Goal: Information Seeking & Learning: Learn about a topic

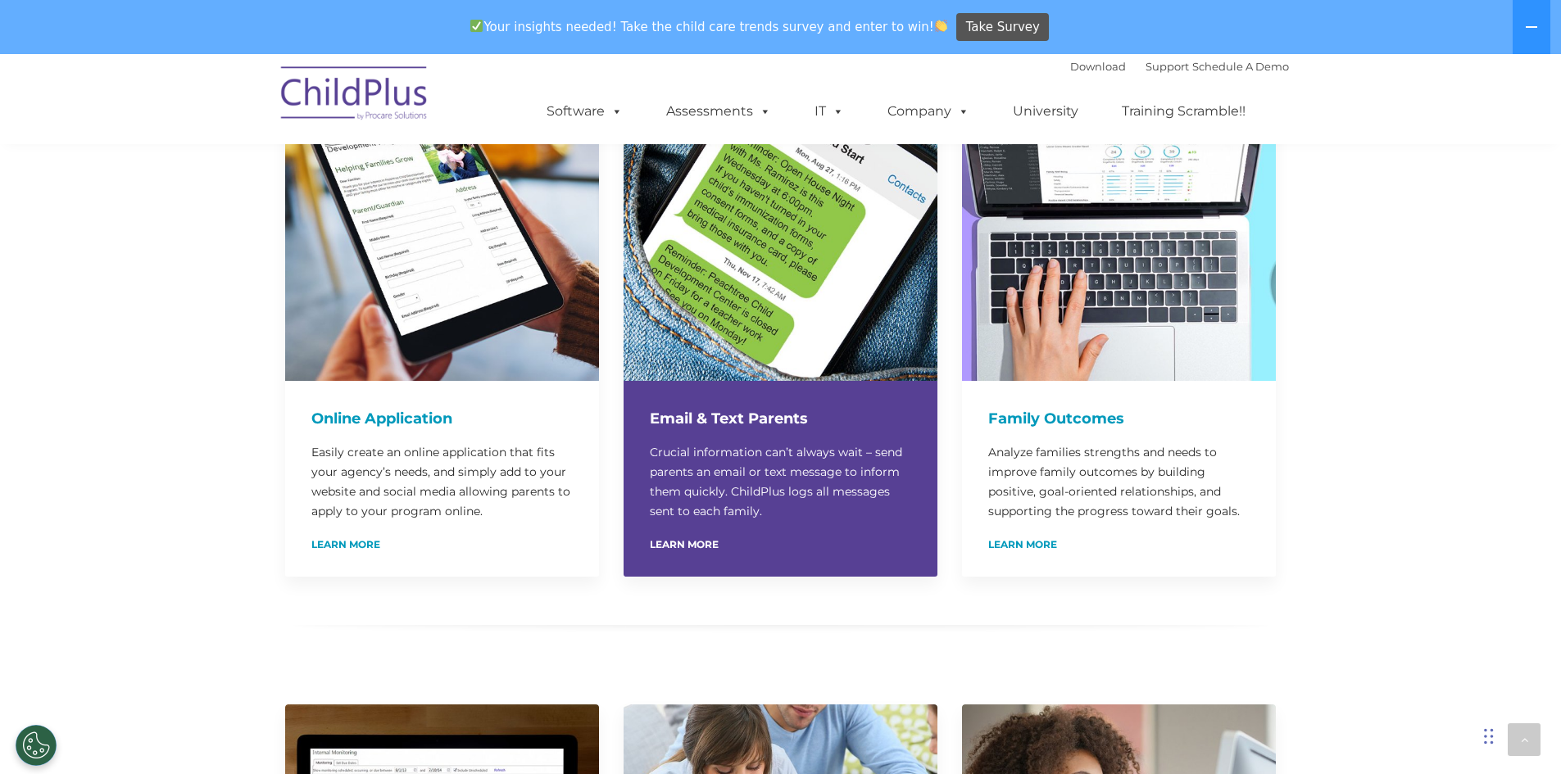
scroll to position [915, 0]
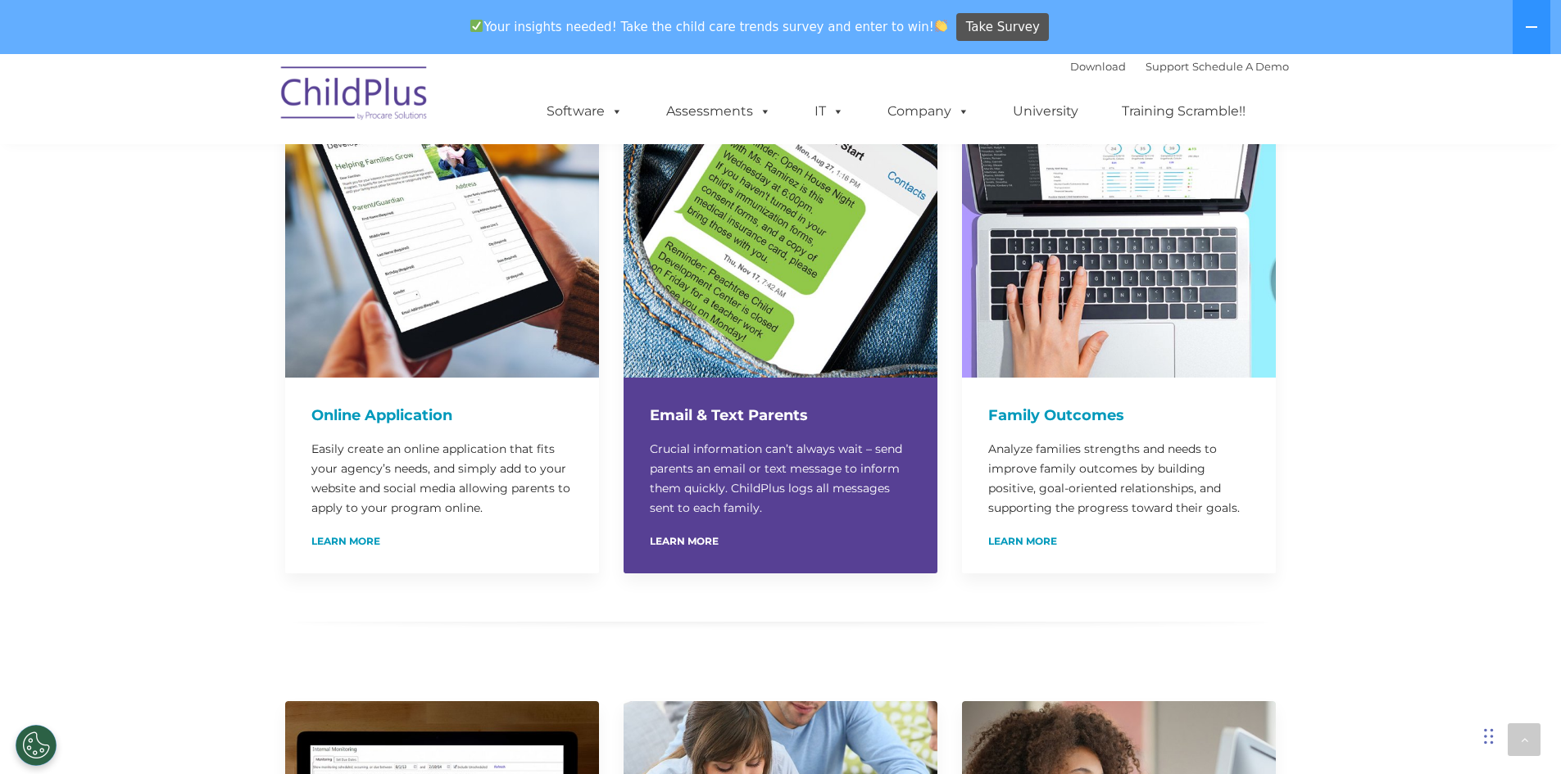
click at [720, 477] on p "Crucial information can’t always wait – send parents an email or text message t…" at bounding box center [780, 478] width 261 height 79
click at [731, 404] on h4 "Email & Text Parents" at bounding box center [780, 415] width 261 height 23
click at [754, 283] on img at bounding box center [781, 220] width 314 height 314
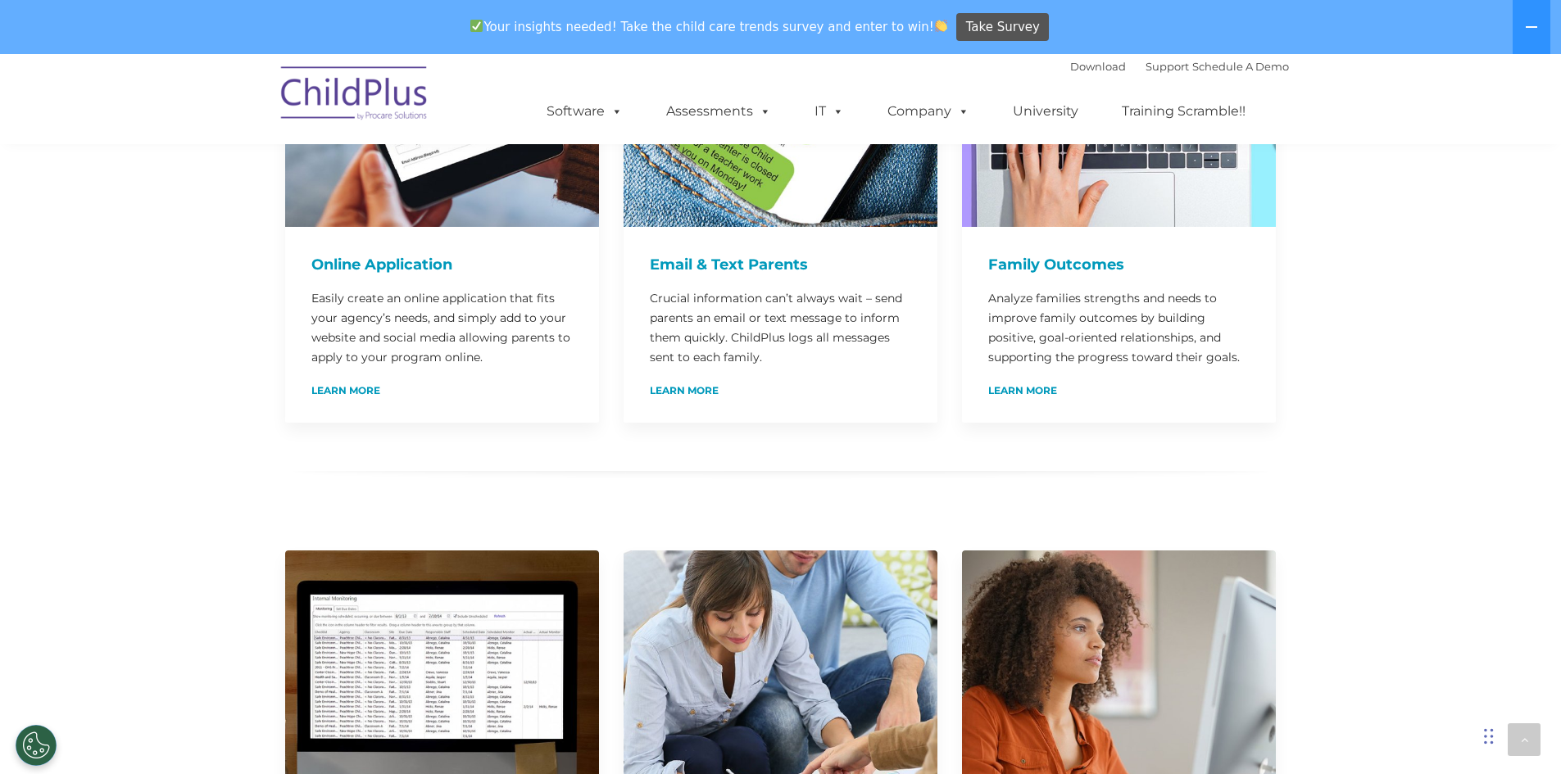
scroll to position [1068, 0]
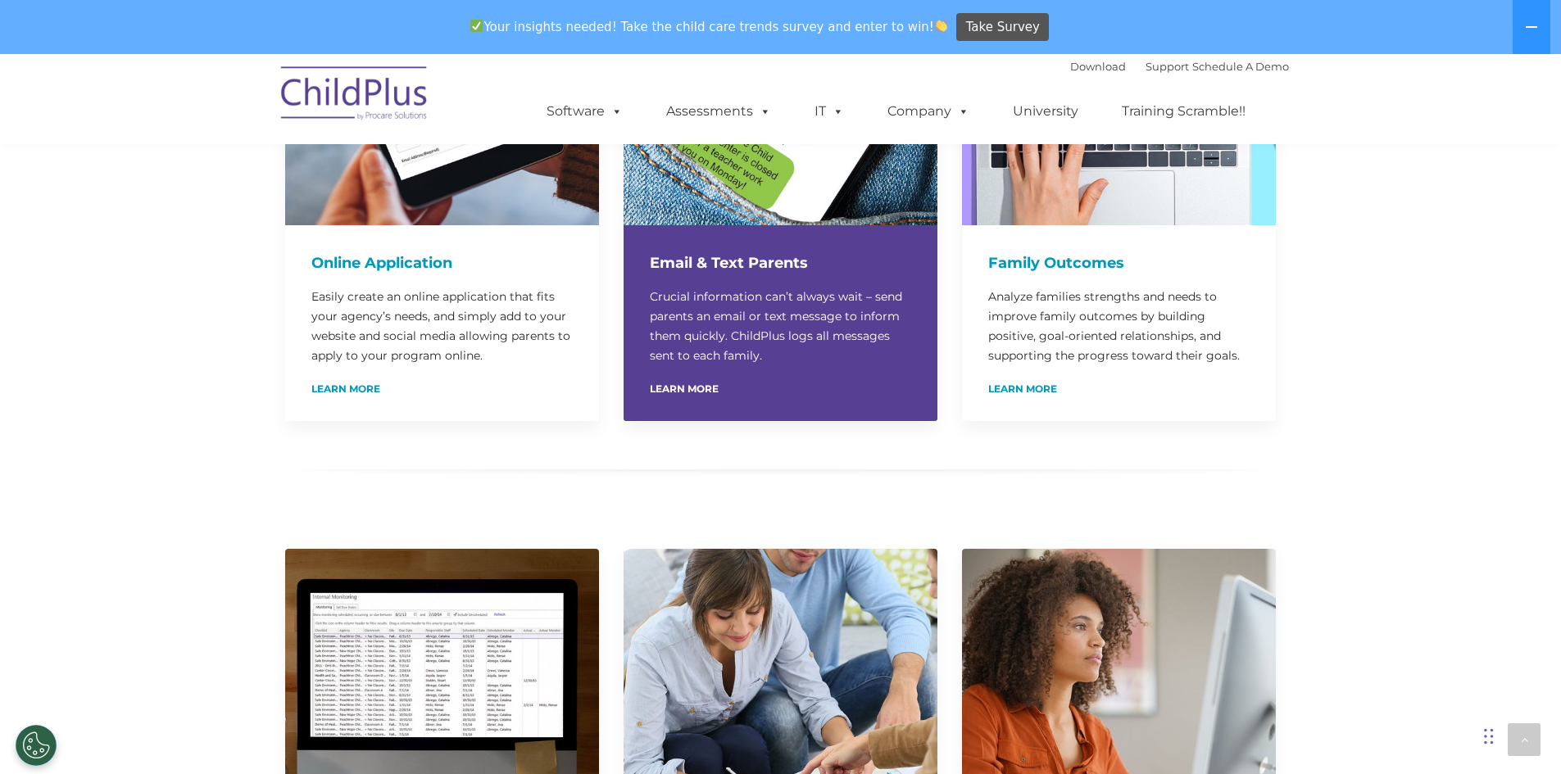
click at [799, 349] on div "Email & Text Parents Crucial information can’t always wait – send parents an em…" at bounding box center [781, 323] width 314 height 196
drag, startPoint x: 766, startPoint y: 295, endPoint x: 755, endPoint y: 286, distance: 14.6
click at [763, 294] on p "Crucial information can’t always wait – send parents an email or text message t…" at bounding box center [780, 326] width 261 height 79
drag, startPoint x: 747, startPoint y: 230, endPoint x: 727, endPoint y: 283, distance: 57.1
click at [747, 232] on div "Email & Text Parents Crucial information can’t always wait – send parents an em…" at bounding box center [781, 323] width 314 height 196
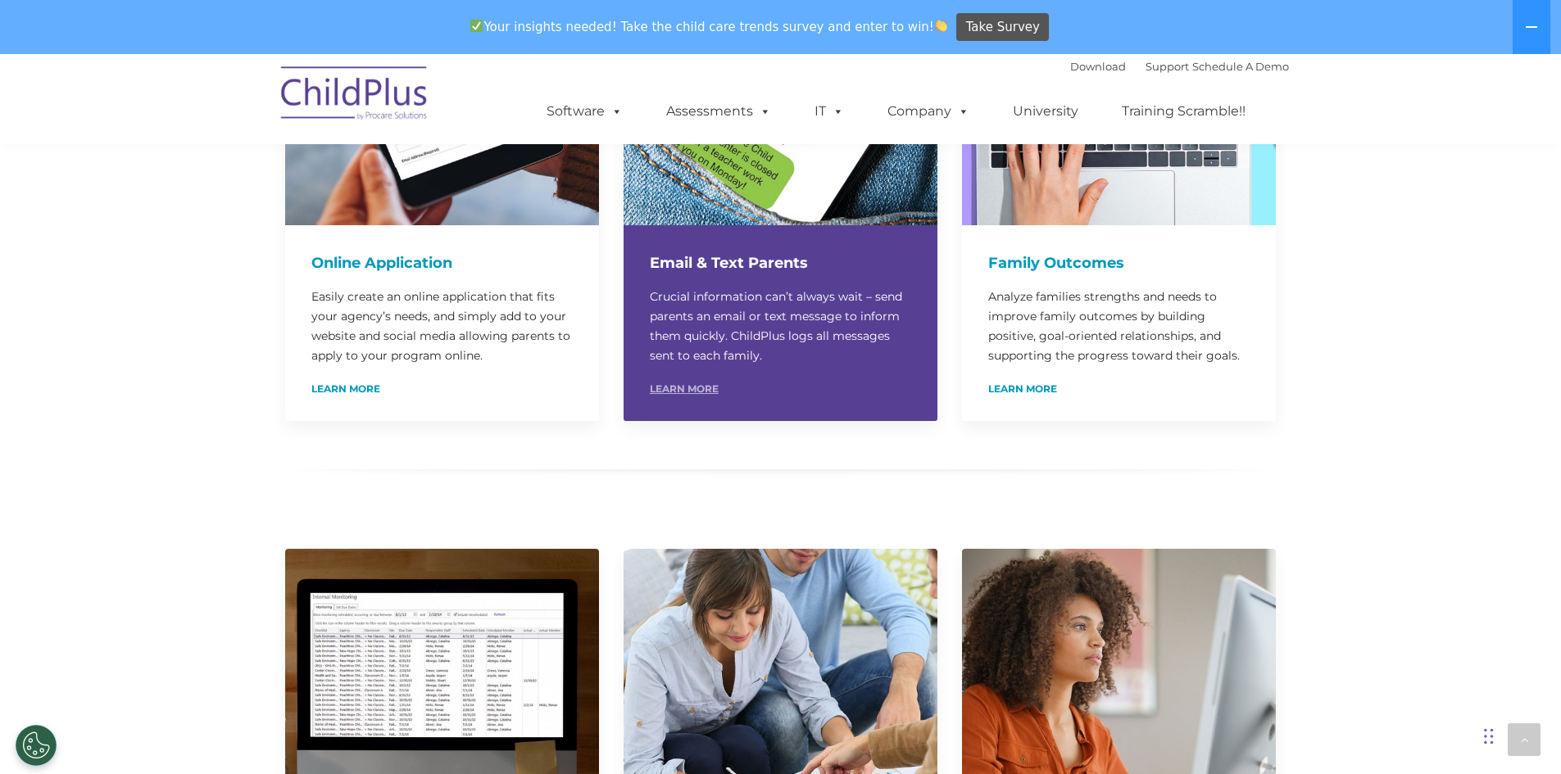
click at [687, 384] on link "Learn More" at bounding box center [684, 389] width 69 height 10
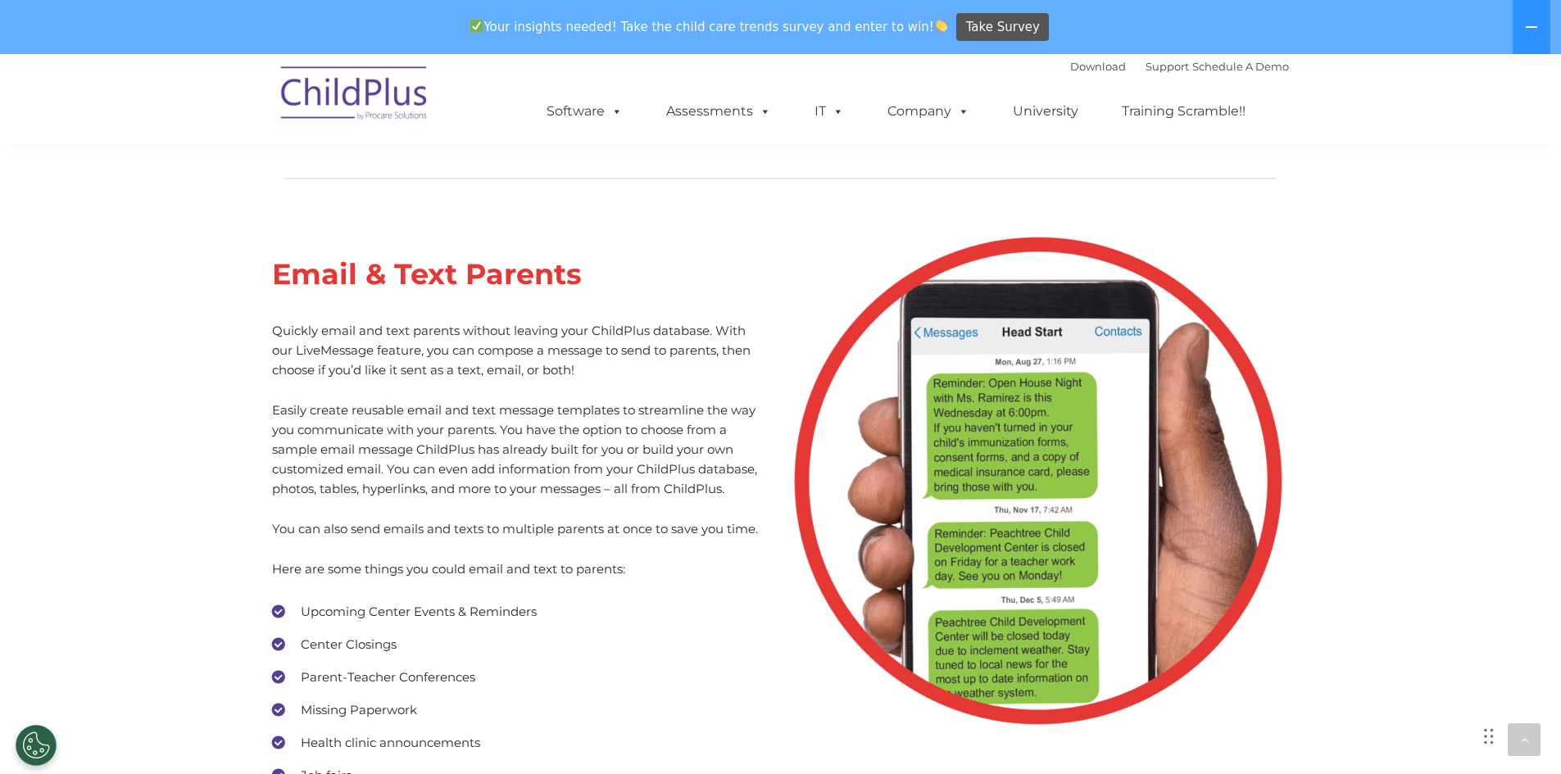
scroll to position [7434, 0]
click at [989, 496] on img at bounding box center [1038, 482] width 492 height 492
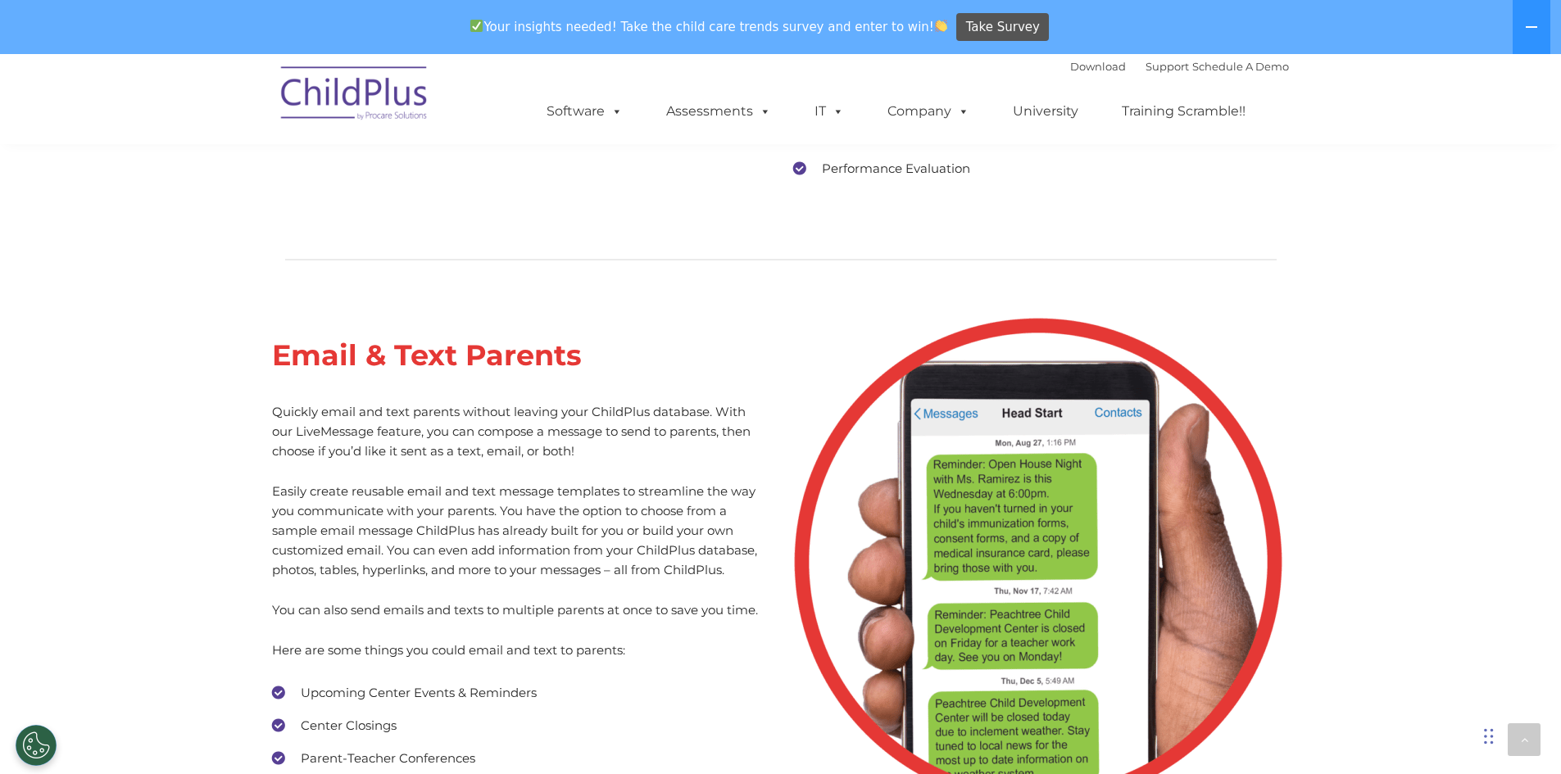
scroll to position [7328, 0]
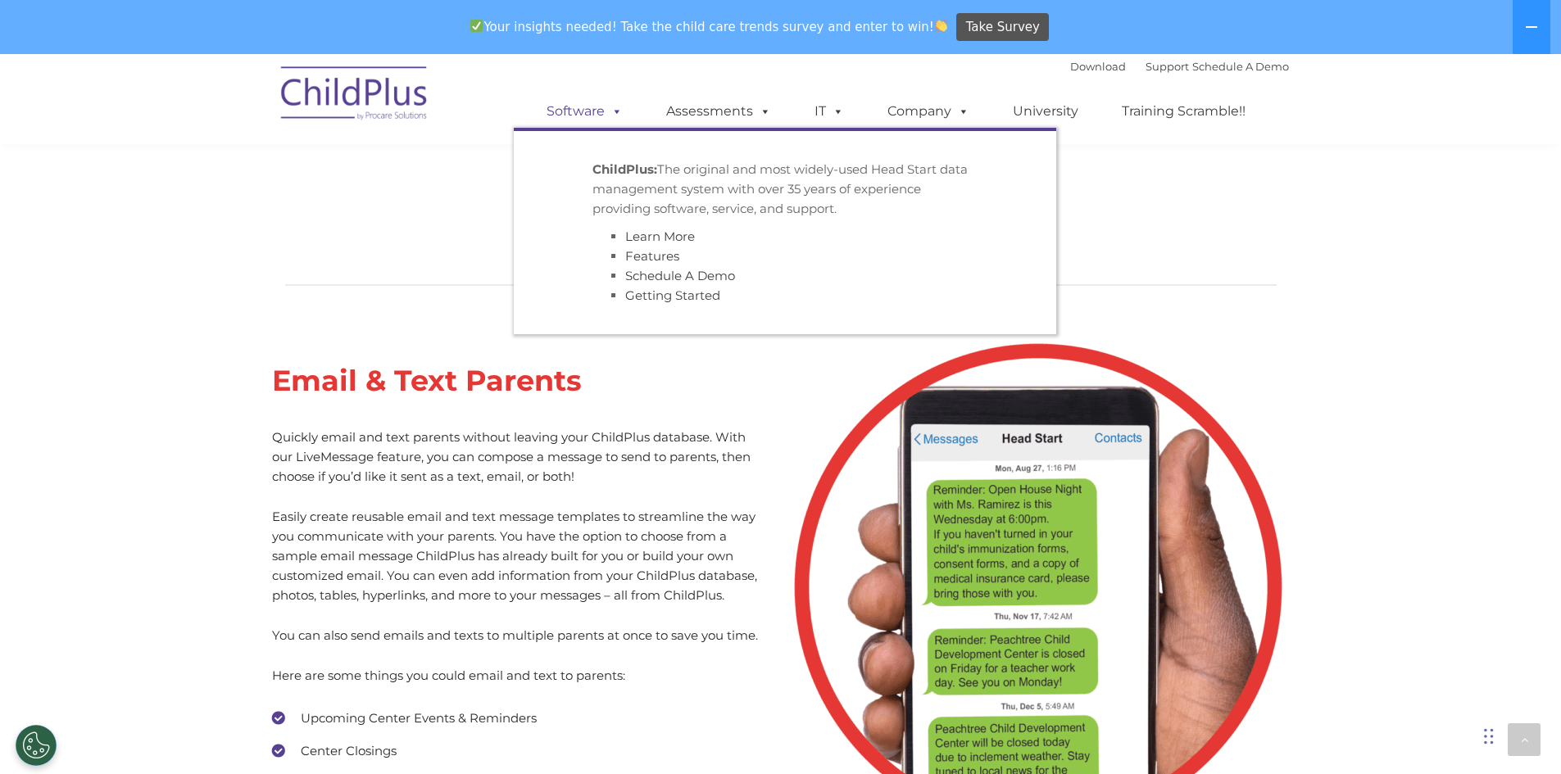
click at [610, 115] on span at bounding box center [614, 111] width 18 height 16
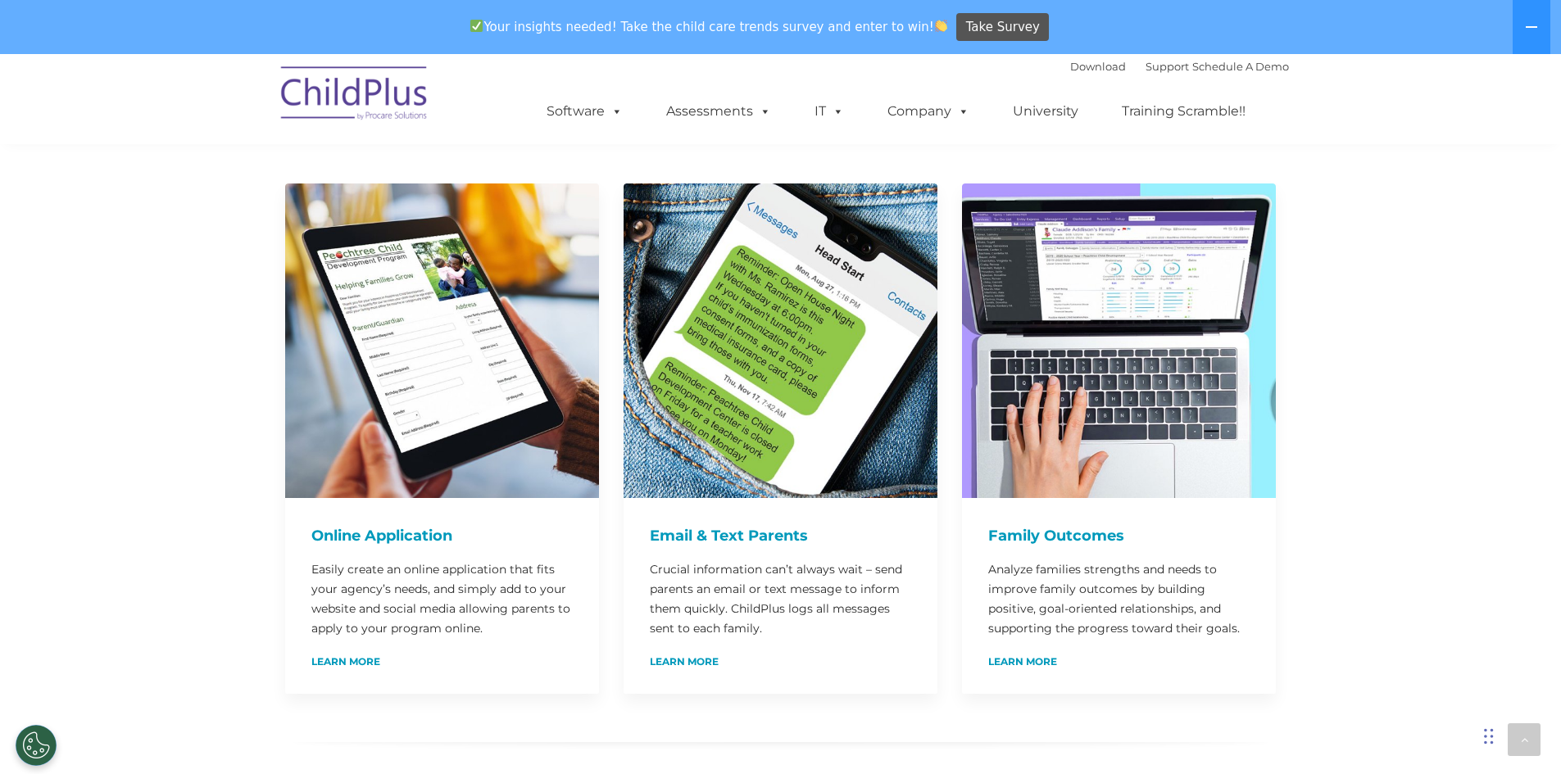
scroll to position [793, 0]
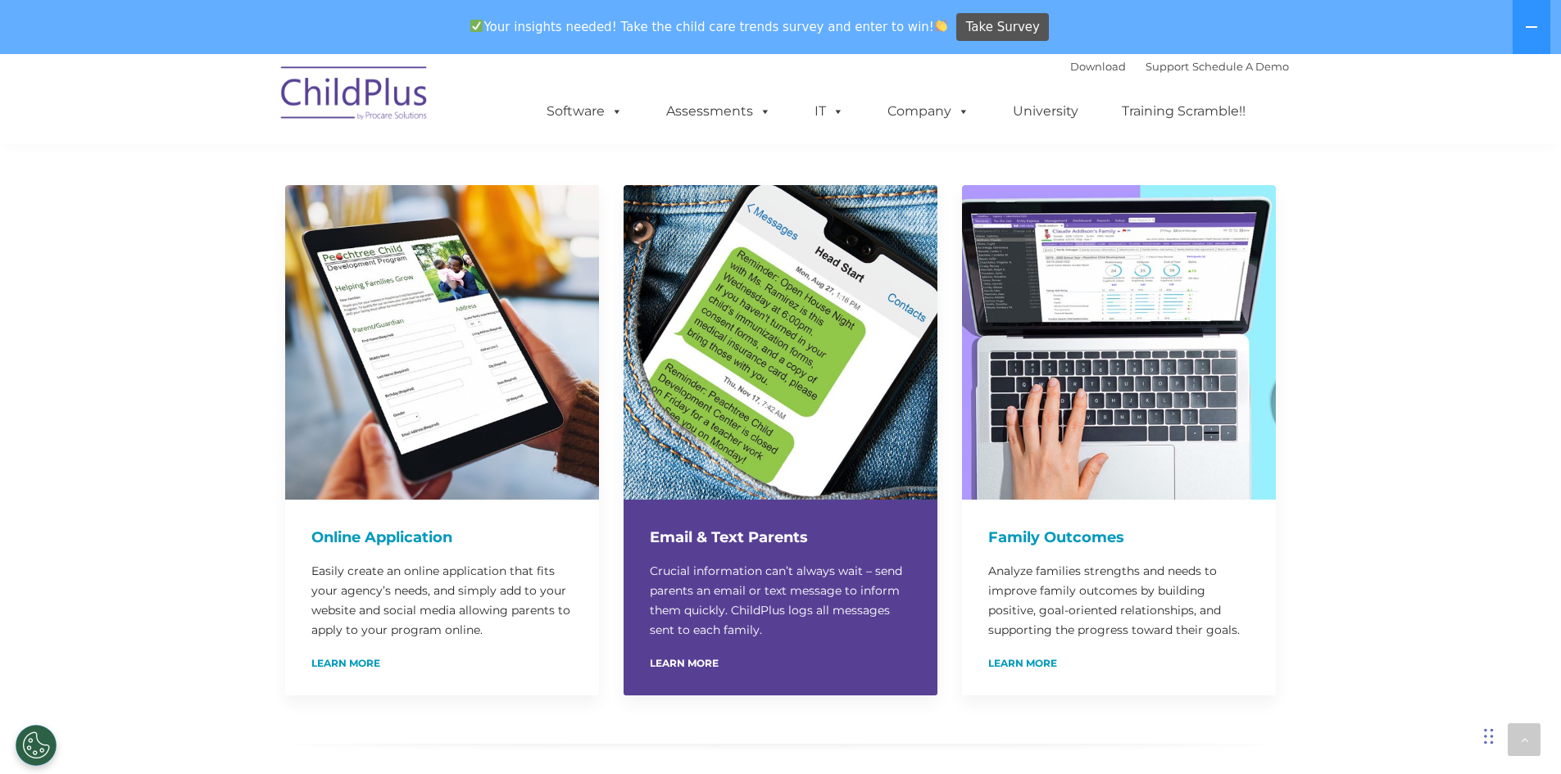
click at [759, 526] on h4 "Email & Text Parents" at bounding box center [780, 537] width 261 height 23
click at [772, 566] on p "Crucial information can’t always wait – send parents an email or text message t…" at bounding box center [780, 600] width 261 height 79
click at [696, 659] on link "Learn More" at bounding box center [684, 664] width 69 height 10
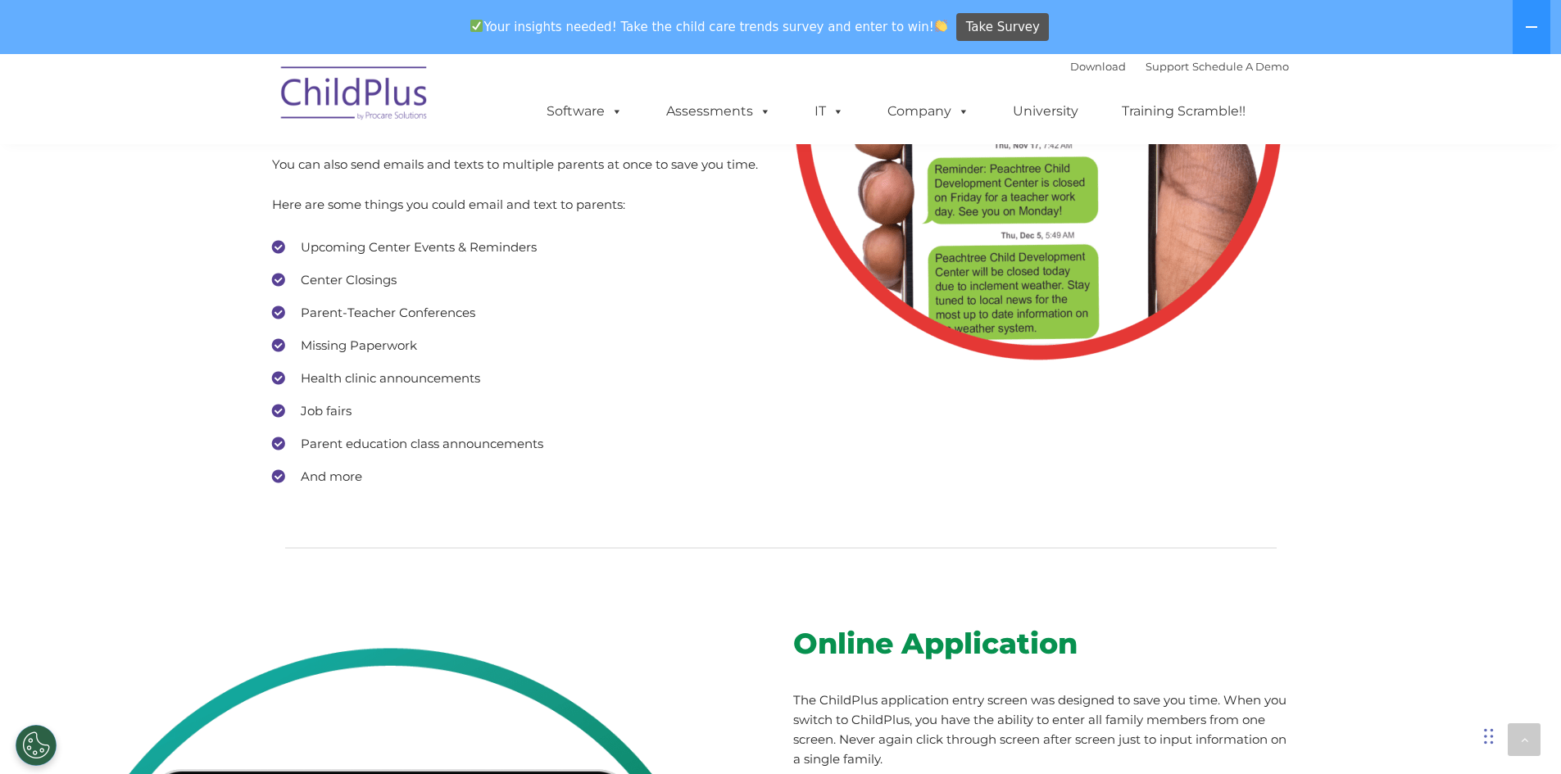
scroll to position [7695, 0]
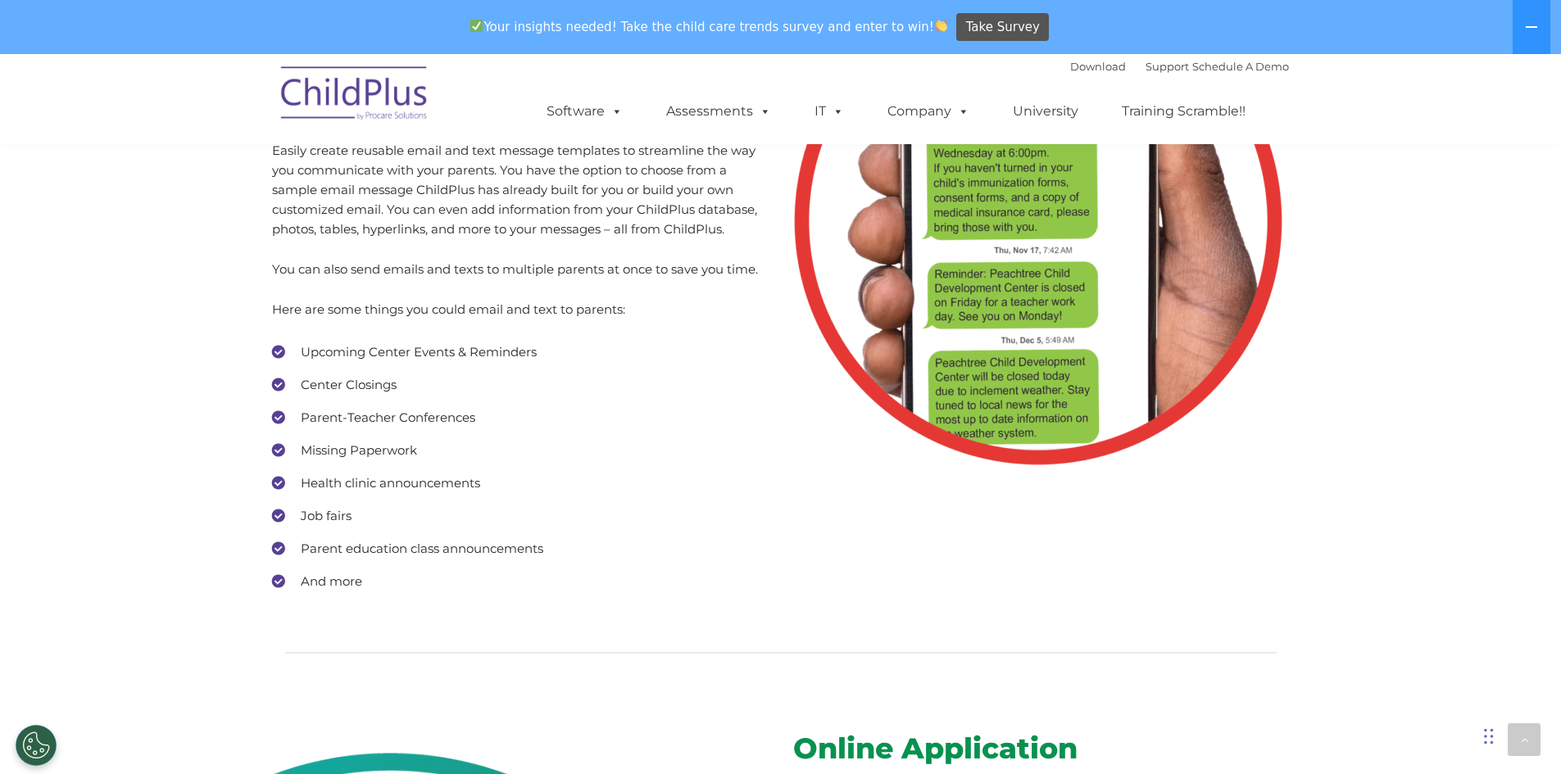
click at [361, 569] on li "And more" at bounding box center [520, 581] width 496 height 25
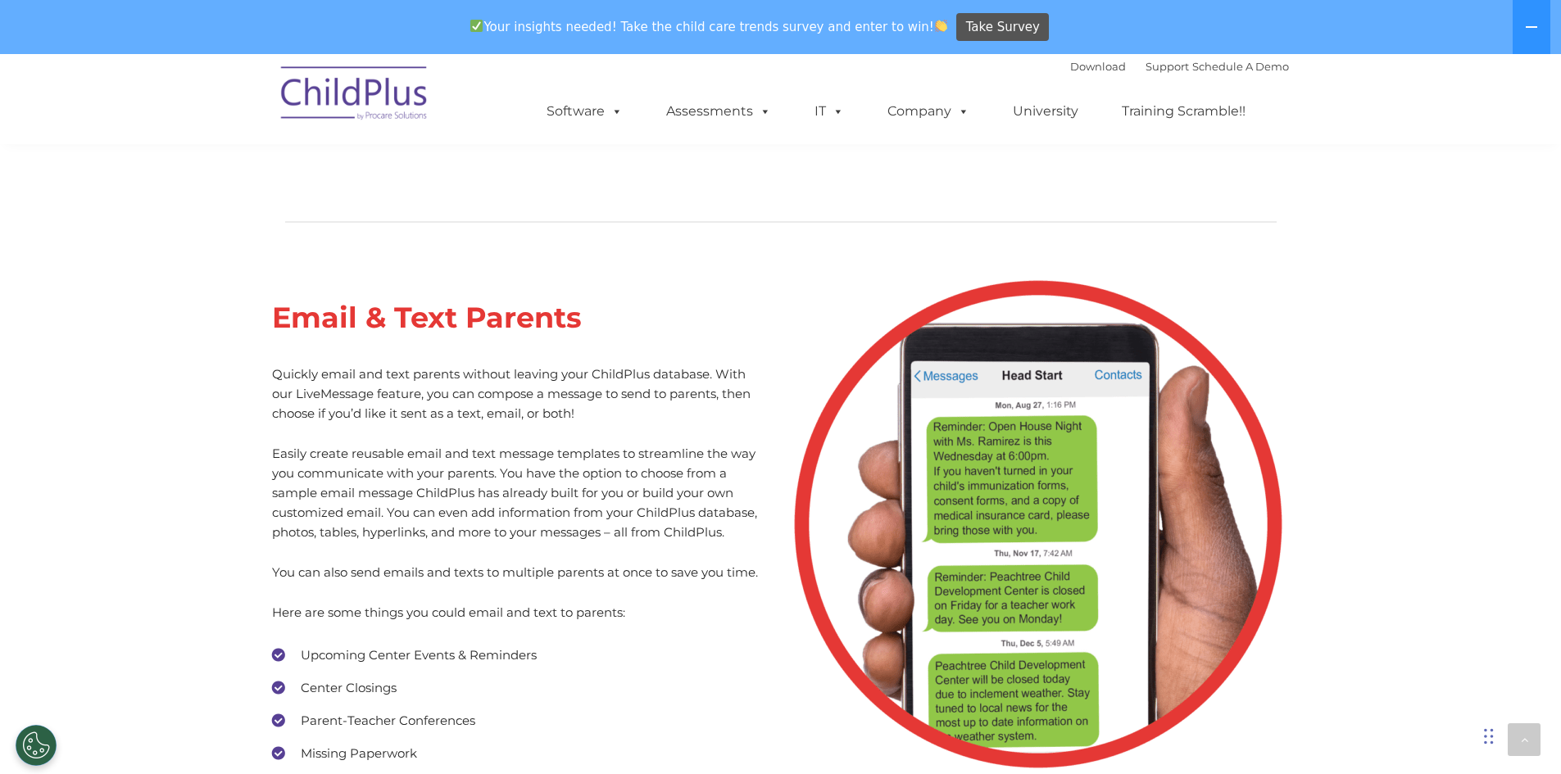
scroll to position [7378, 0]
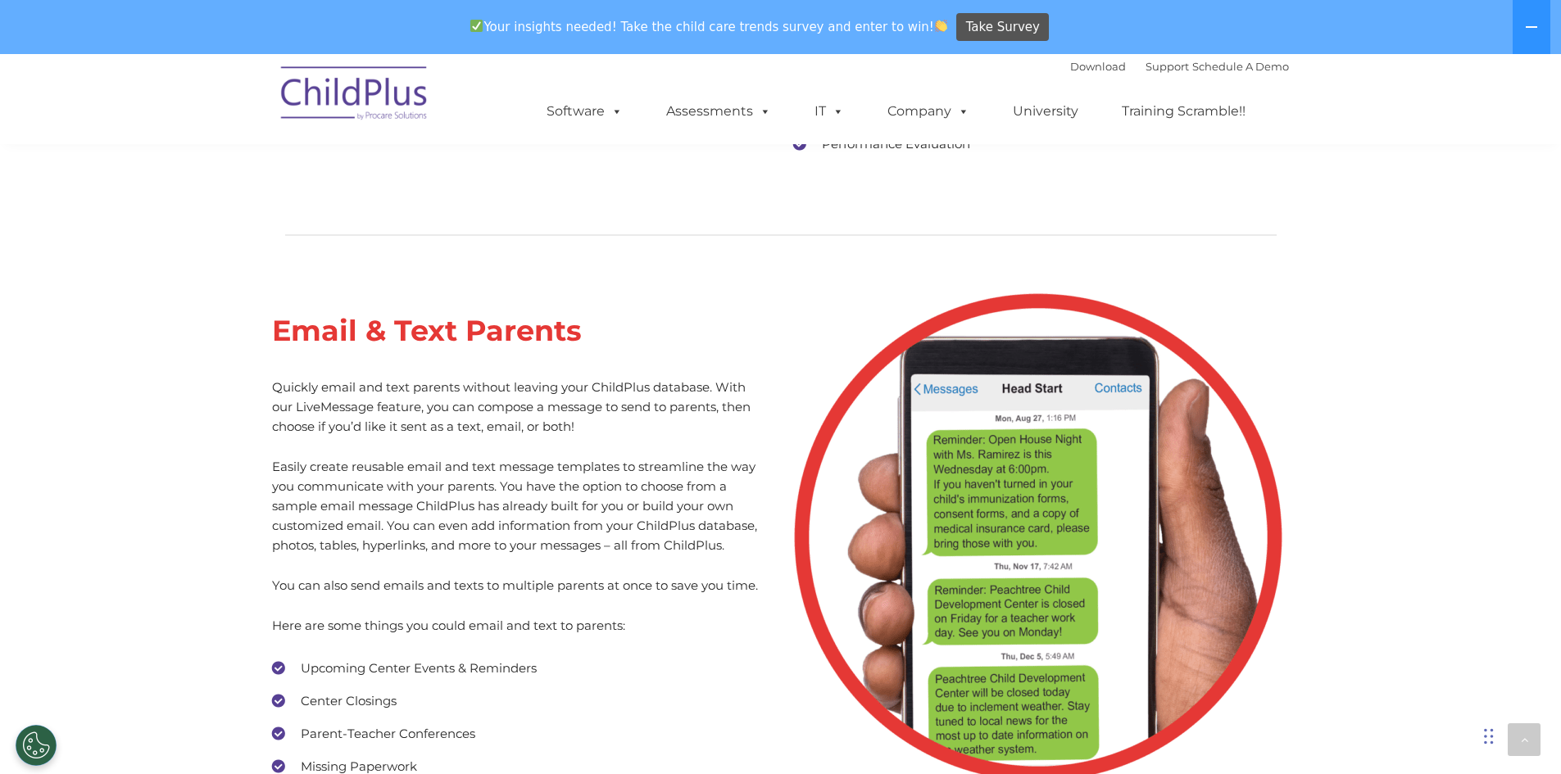
drag, startPoint x: 1561, startPoint y: 0, endPoint x: 1096, endPoint y: 309, distance: 557.9
click at [1096, 309] on img at bounding box center [1038, 538] width 492 height 492
